Goal: Browse casually

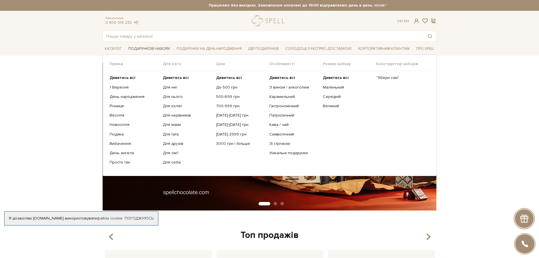
click at [154, 46] on span "Подарункові набори" at bounding box center [149, 48] width 46 height 9
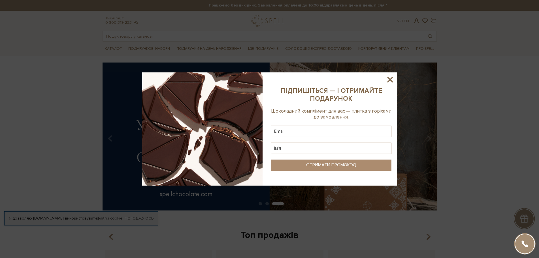
click at [390, 79] on icon at bounding box center [390, 80] width 6 height 6
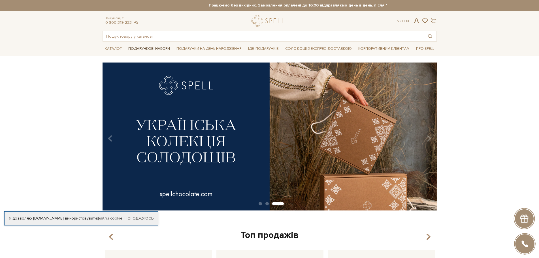
click at [144, 48] on span "Подарункові набори" at bounding box center [149, 48] width 46 height 9
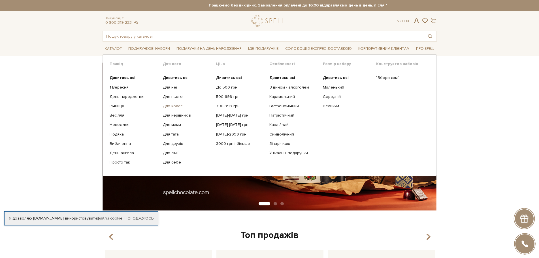
click at [170, 106] on link "Для колег" at bounding box center [187, 106] width 49 height 5
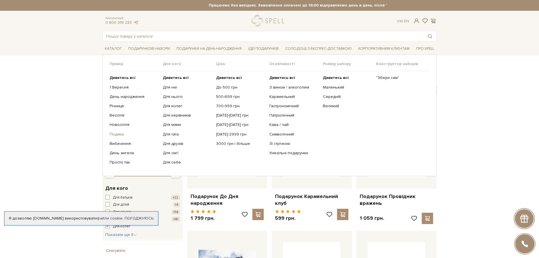
click at [117, 134] on link "Подяка" at bounding box center [134, 134] width 49 height 5
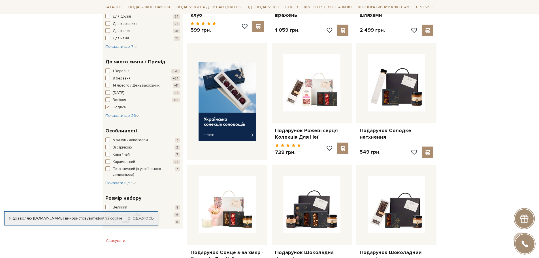
scroll to position [198, 0]
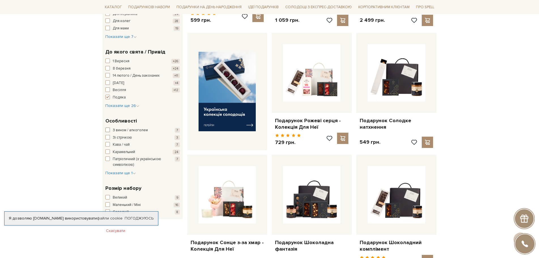
click at [109, 129] on span "button" at bounding box center [107, 130] width 5 height 5
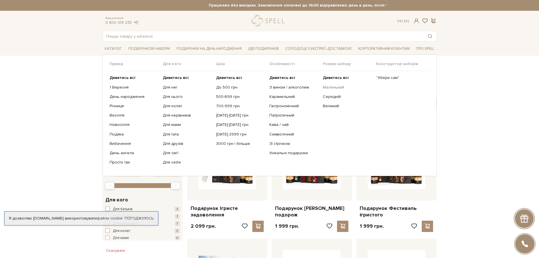
click at [334, 86] on link "Маленький" at bounding box center [347, 87] width 49 height 5
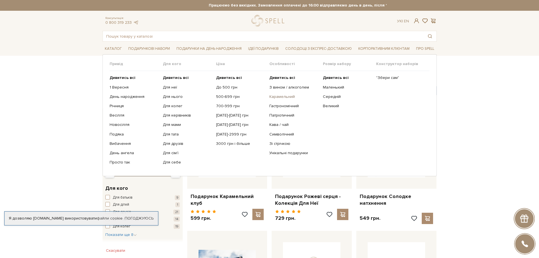
click at [281, 96] on link "Карамельний" at bounding box center [293, 96] width 49 height 5
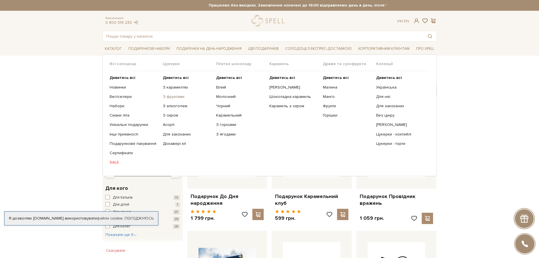
click at [173, 97] on link "З фруктами" at bounding box center [187, 96] width 49 height 5
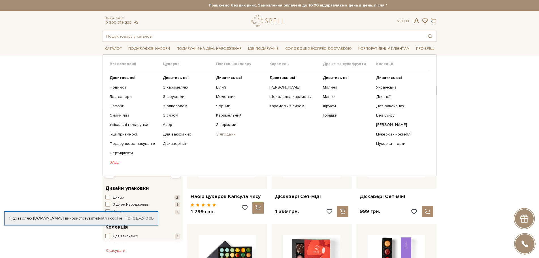
click at [226, 134] on link "З ягодами" at bounding box center [240, 134] width 49 height 5
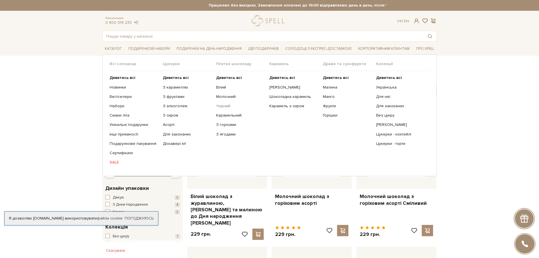
click at [221, 105] on link "Чорний" at bounding box center [240, 106] width 49 height 5
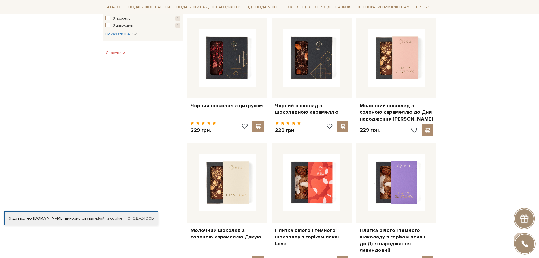
scroll to position [311, 0]
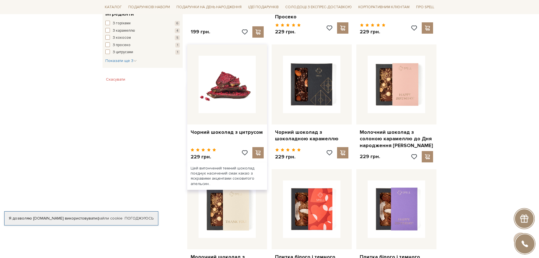
click at [237, 84] on img at bounding box center [226, 84] width 57 height 57
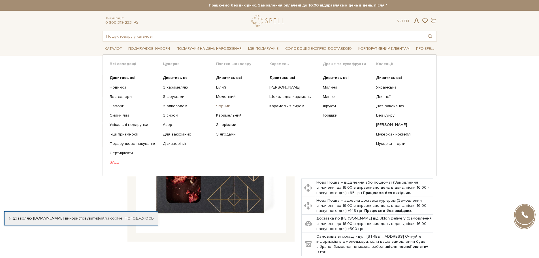
click at [223, 106] on link "Чорний" at bounding box center [240, 106] width 49 height 5
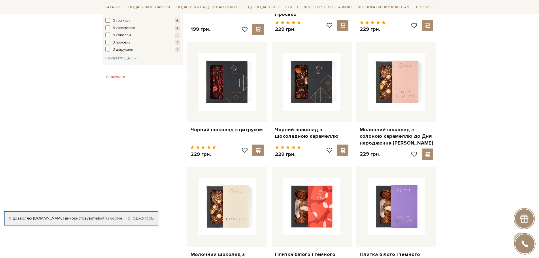
scroll to position [340, 0]
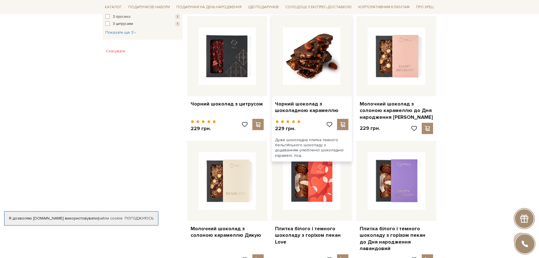
click at [317, 65] on img at bounding box center [311, 55] width 57 height 57
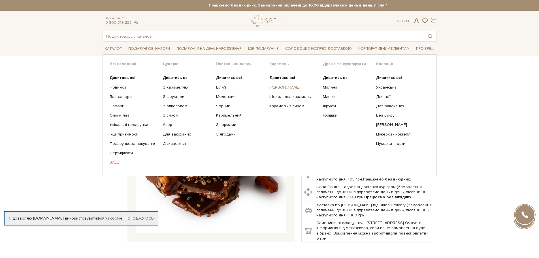
click at [292, 88] on link "[PERSON_NAME]" at bounding box center [293, 87] width 49 height 5
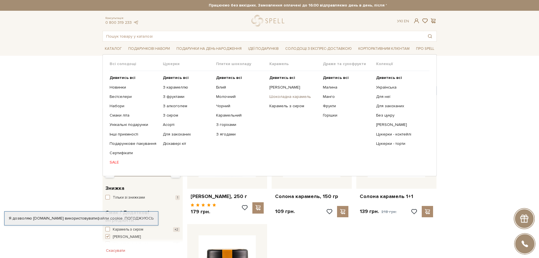
click at [287, 97] on link "Шоколадна карамель" at bounding box center [293, 96] width 49 height 5
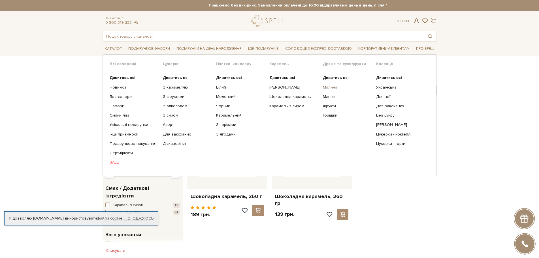
click at [331, 87] on link "Малина" at bounding box center [347, 87] width 49 height 5
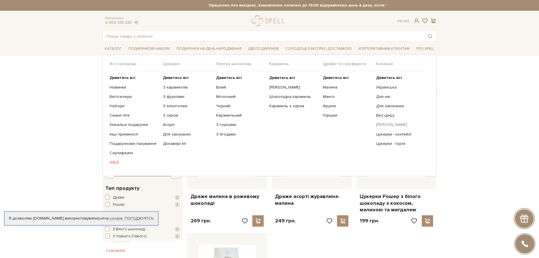
click at [392, 124] on link "[PERSON_NAME]" at bounding box center [400, 124] width 49 height 5
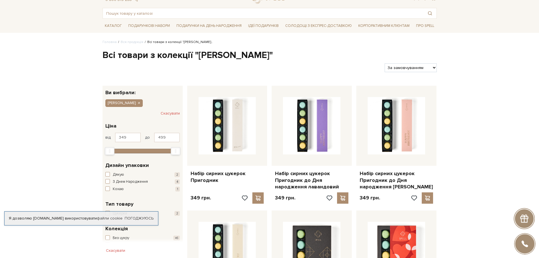
scroll to position [57, 0]
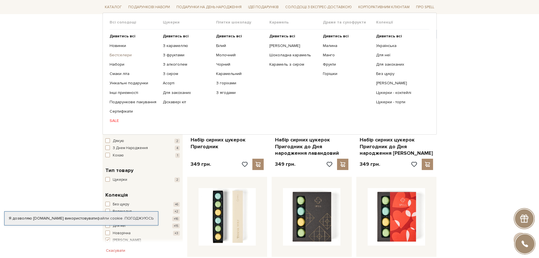
click at [117, 55] on link "Бестселери" at bounding box center [134, 55] width 49 height 5
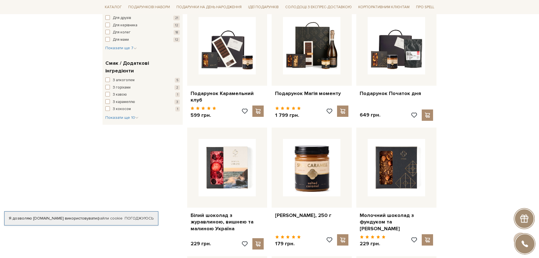
scroll to position [226, 0]
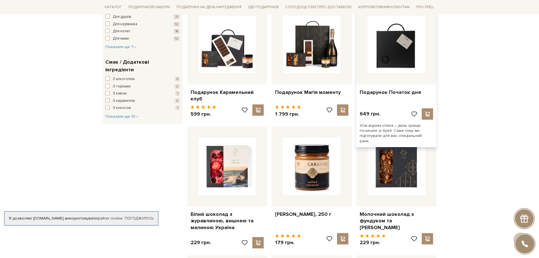
click at [401, 46] on img at bounding box center [395, 44] width 57 height 57
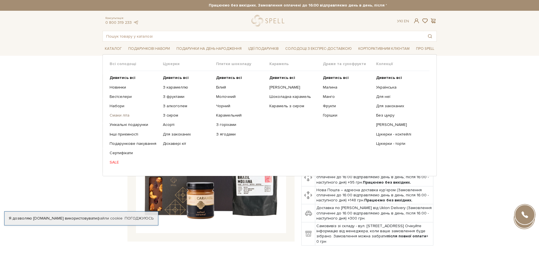
click at [114, 115] on link "Смаки літа" at bounding box center [134, 115] width 49 height 5
